Goal: Task Accomplishment & Management: Manage account settings

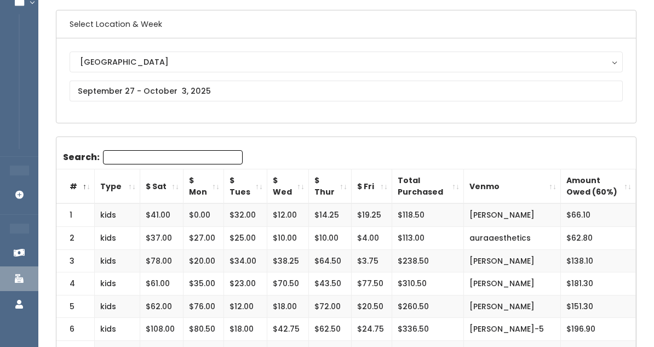
scroll to position [106, 0]
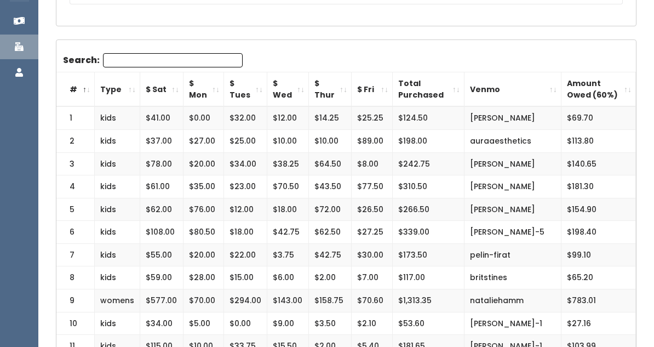
click at [524, 284] on td "britstines" at bounding box center [512, 277] width 97 height 23
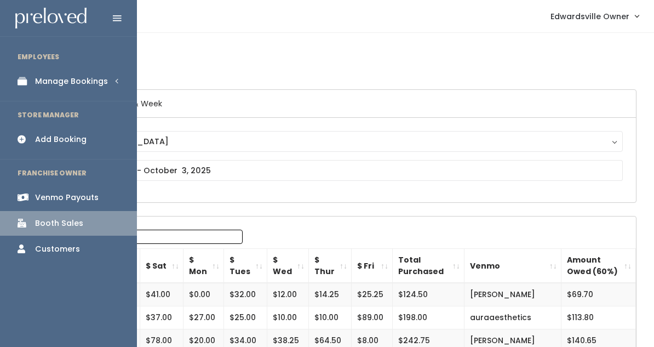
click at [56, 66] on li "EMPLOYEES" at bounding box center [68, 56] width 137 height 23
click at [56, 73] on link "Manage Bookings" at bounding box center [68, 81] width 137 height 25
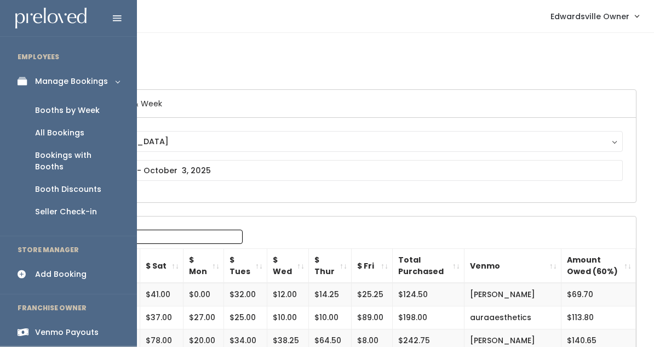
click at [58, 124] on link "All Bookings" at bounding box center [68, 133] width 137 height 22
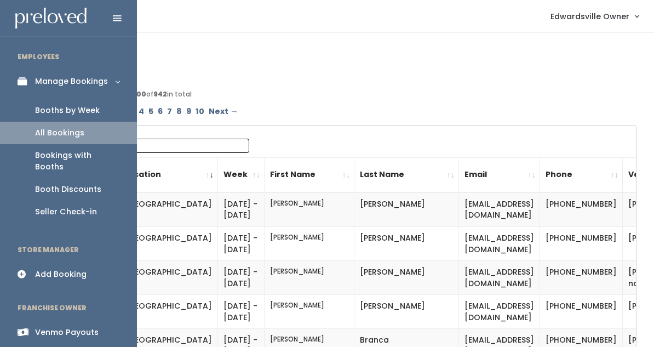
click at [45, 114] on div "Booths by Week" at bounding box center [67, 111] width 65 height 12
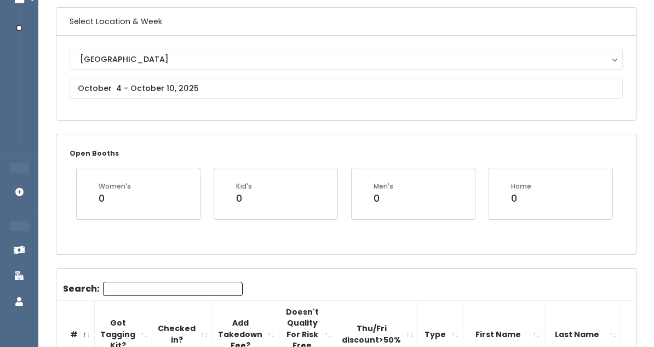
scroll to position [83, 0]
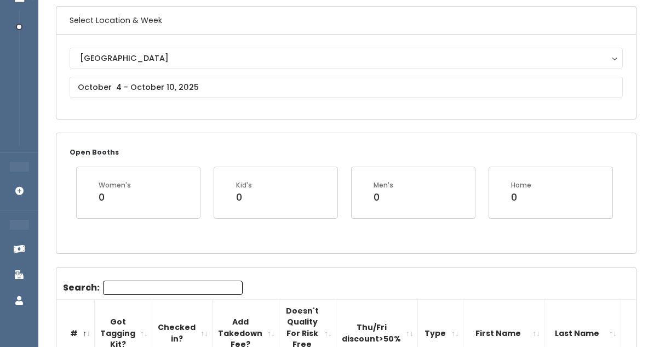
click at [126, 99] on div "Edwardsville Edwardsville" at bounding box center [346, 77] width 553 height 58
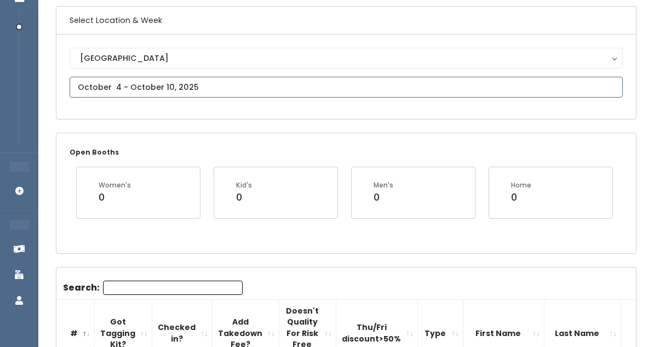
click at [124, 88] on input "text" at bounding box center [346, 87] width 553 height 21
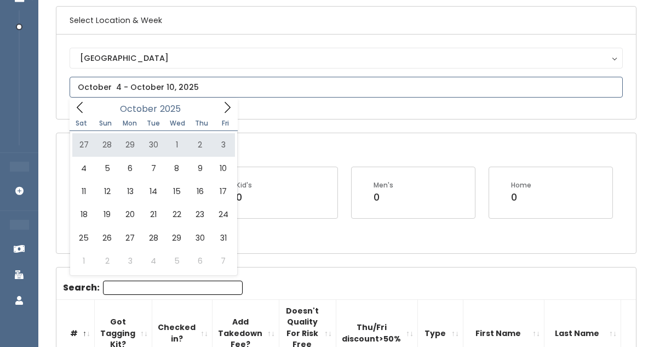
type input "September 27 to October 3"
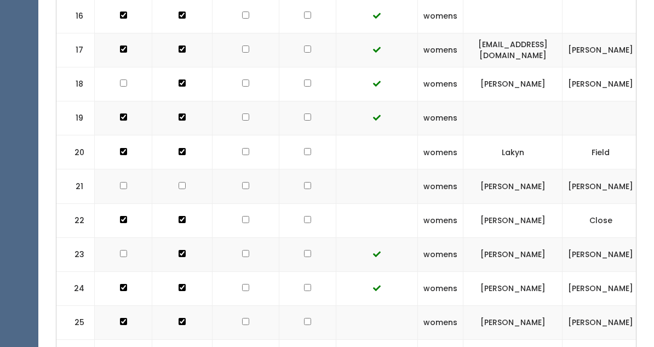
scroll to position [912, 0]
click at [304, 251] on input "checkbox" at bounding box center [307, 254] width 7 height 7
checkbox input "true"
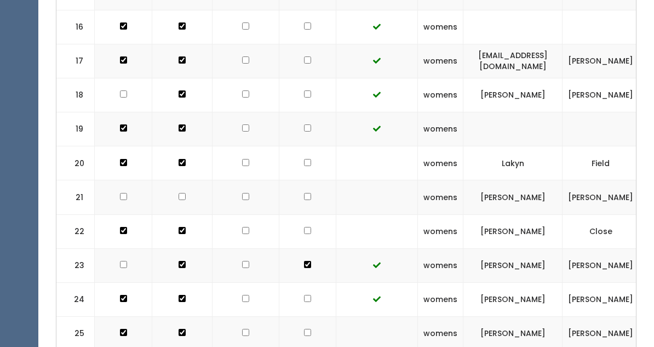
scroll to position [903, 0]
click at [242, 260] on input "checkbox" at bounding box center [245, 263] width 7 height 7
checkbox input "true"
click at [296, 248] on td at bounding box center [307, 265] width 57 height 34
click at [304, 260] on input "checkbox" at bounding box center [307, 263] width 7 height 7
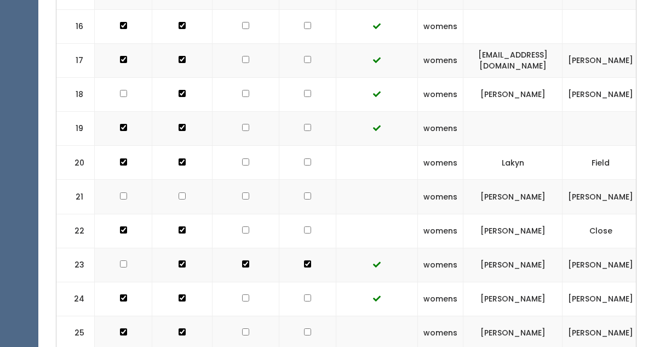
checkbox input "false"
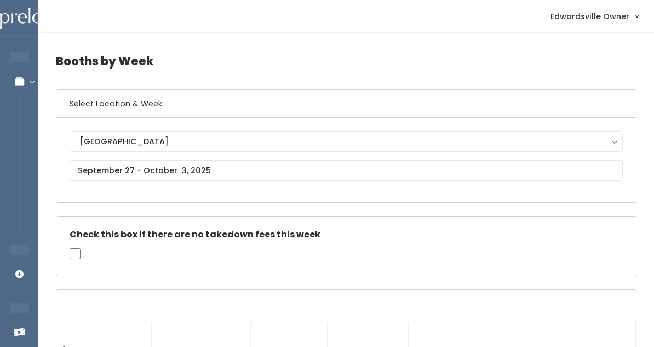
scroll to position [0, 0]
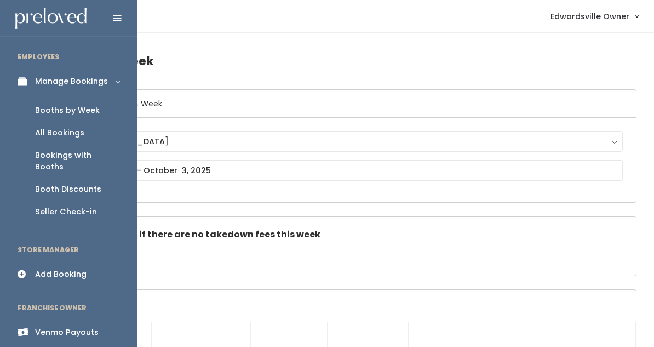
click at [68, 127] on div "All Bookings" at bounding box center [59, 133] width 49 height 12
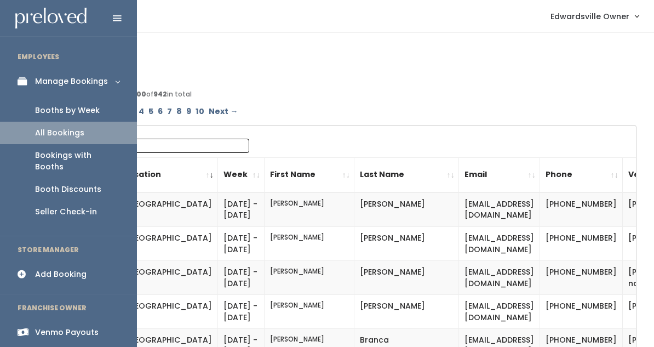
click at [48, 105] on div "Booths by Week" at bounding box center [67, 111] width 65 height 12
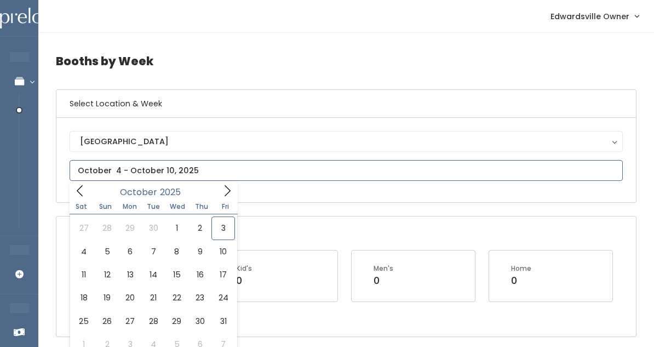
click at [114, 164] on input "text" at bounding box center [346, 170] width 553 height 21
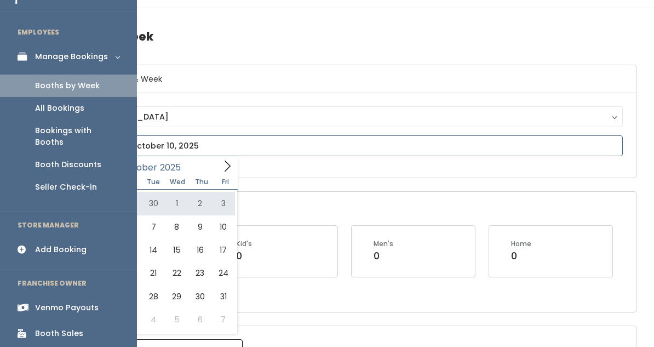
scroll to position [27, 0]
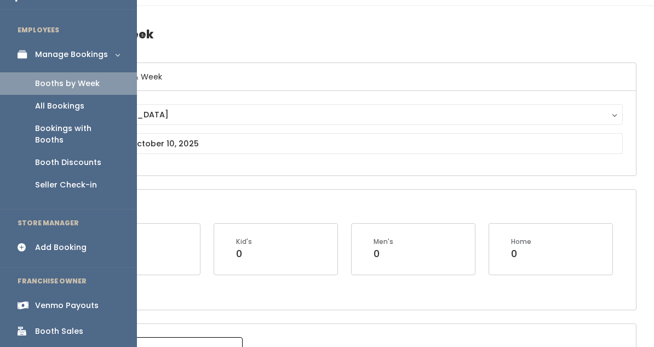
click at [54, 325] on div "Booth Sales" at bounding box center [59, 331] width 48 height 12
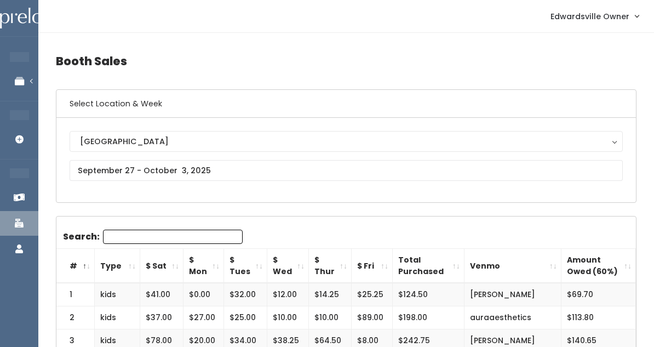
click at [119, 158] on div "[GEOGRAPHIC_DATA] [GEOGRAPHIC_DATA]" at bounding box center [346, 160] width 553 height 58
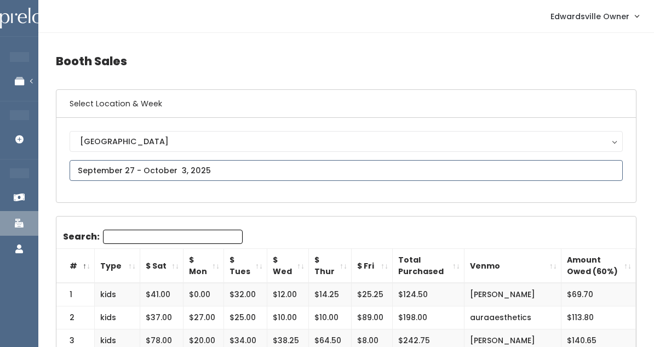
click at [119, 167] on input "text" at bounding box center [346, 170] width 553 height 21
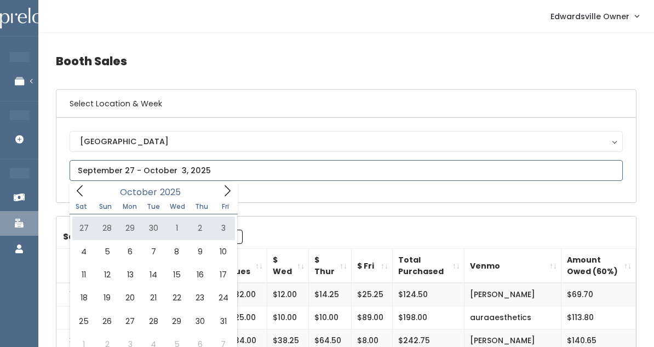
type input "[DATE] to [DATE]"
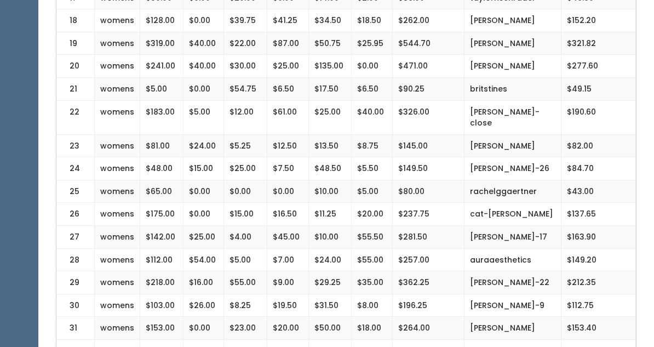
scroll to position [663, 0]
